Goal: Find specific page/section: Find specific page/section

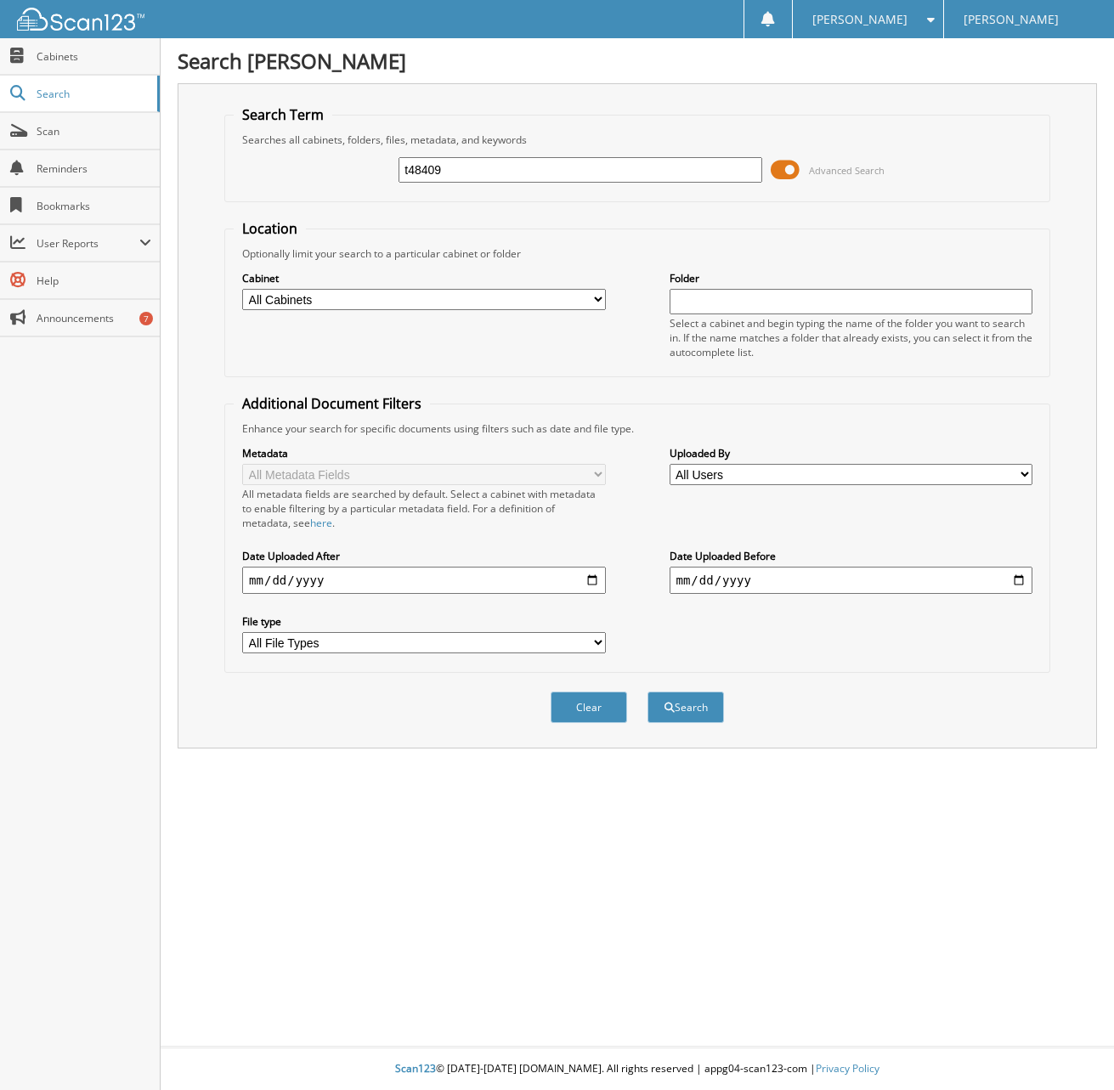
type input "t48409"
click at [648, 692] on button "Search" at bounding box center [686, 707] width 76 height 31
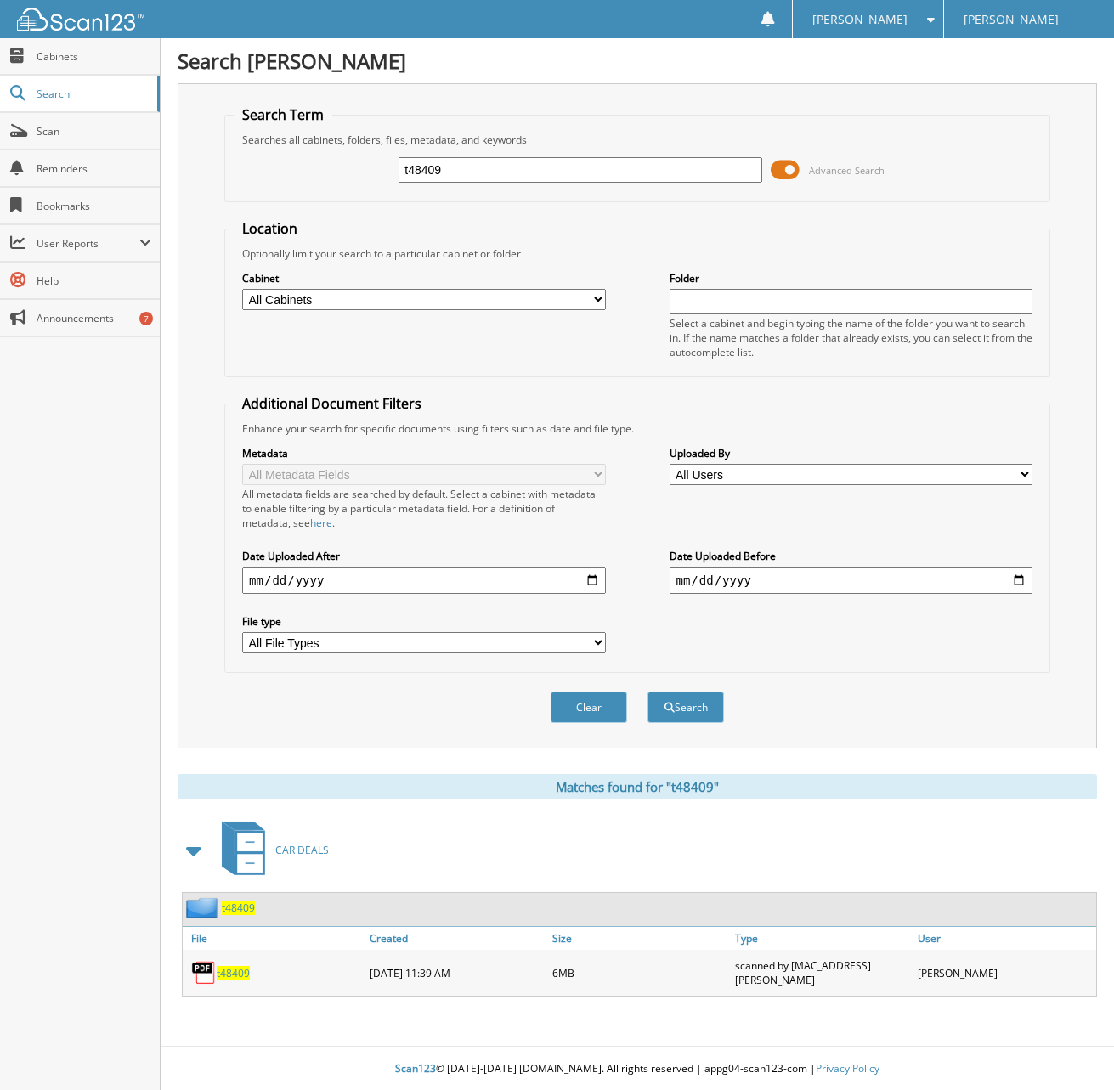
click at [236, 966] on span "t48409" at bounding box center [233, 973] width 33 height 14
